Goal: Entertainment & Leisure: Consume media (video, audio)

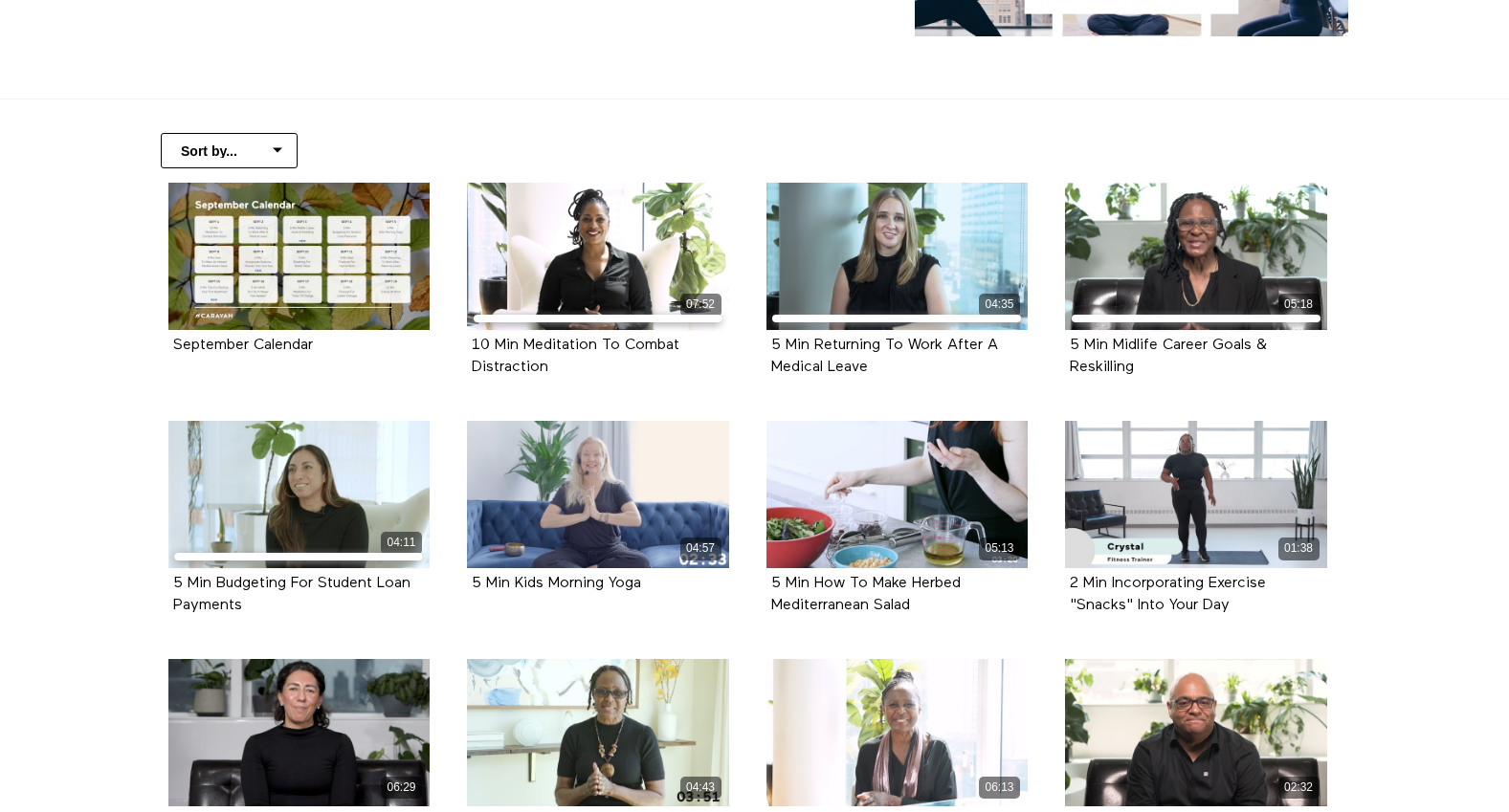
scroll to position [305, 0]
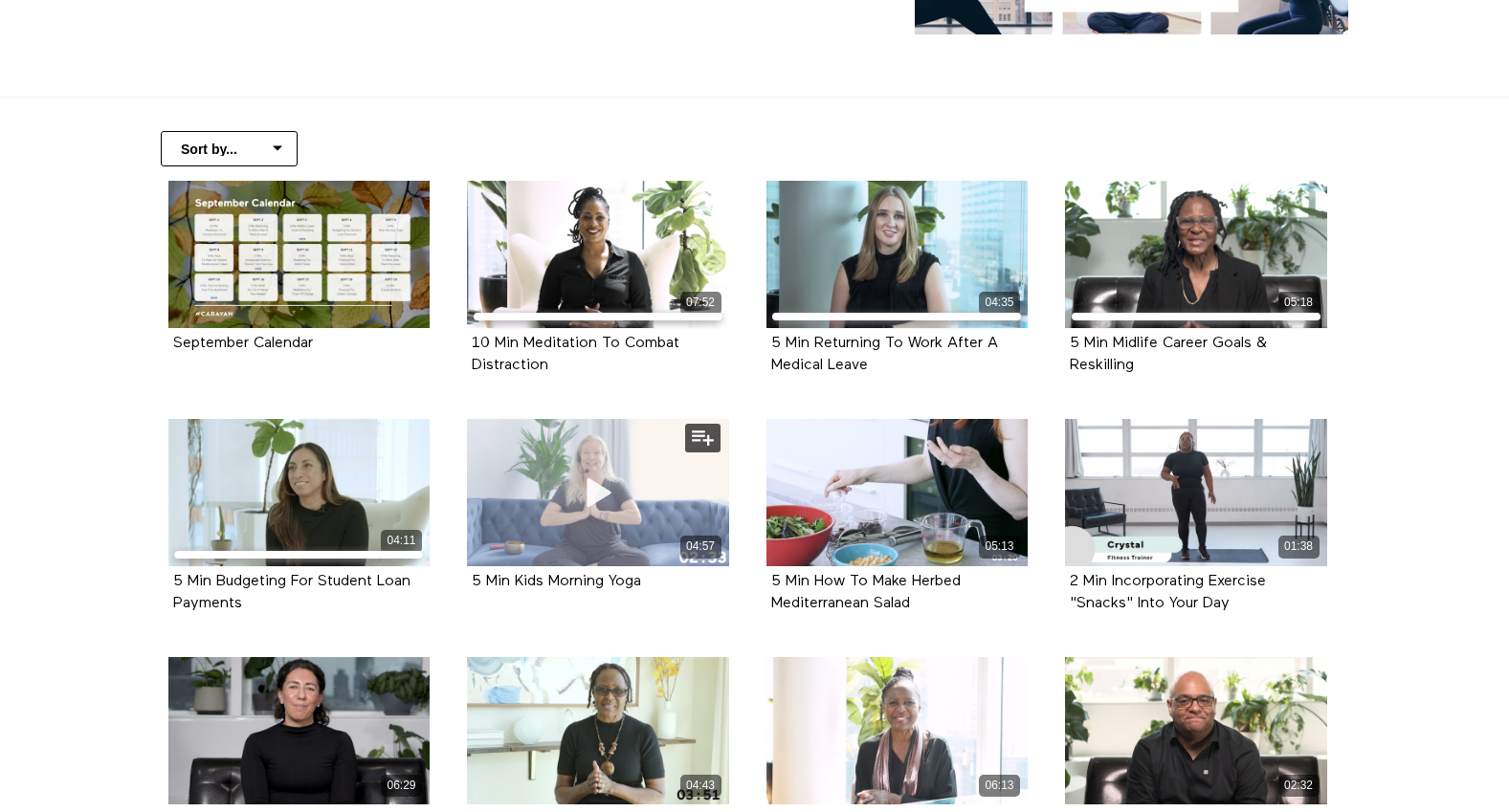
click at [636, 461] on div "04:57" at bounding box center [597, 492] width 262 height 147
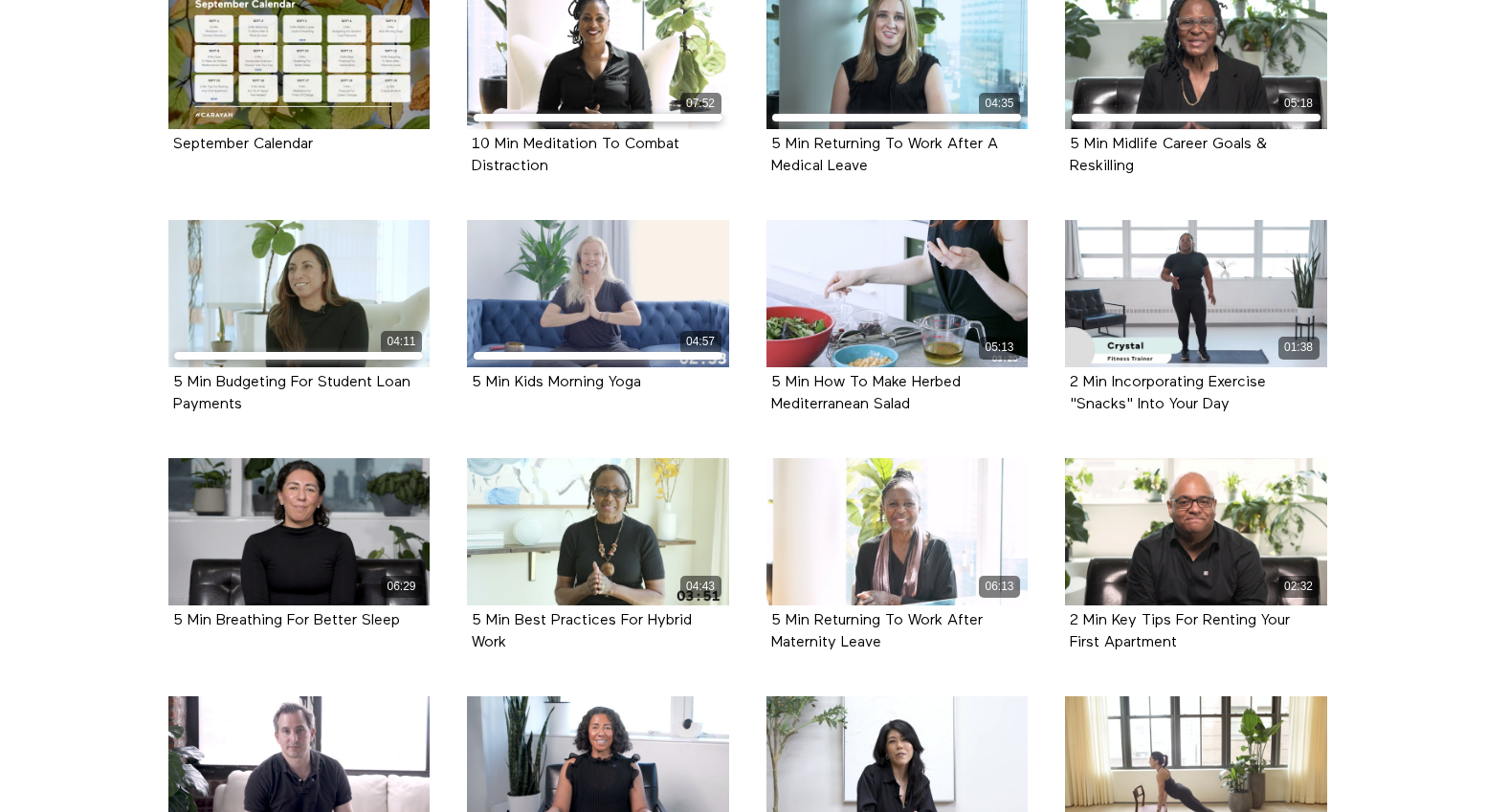
scroll to position [514, 0]
